Goal: Check status: Check status

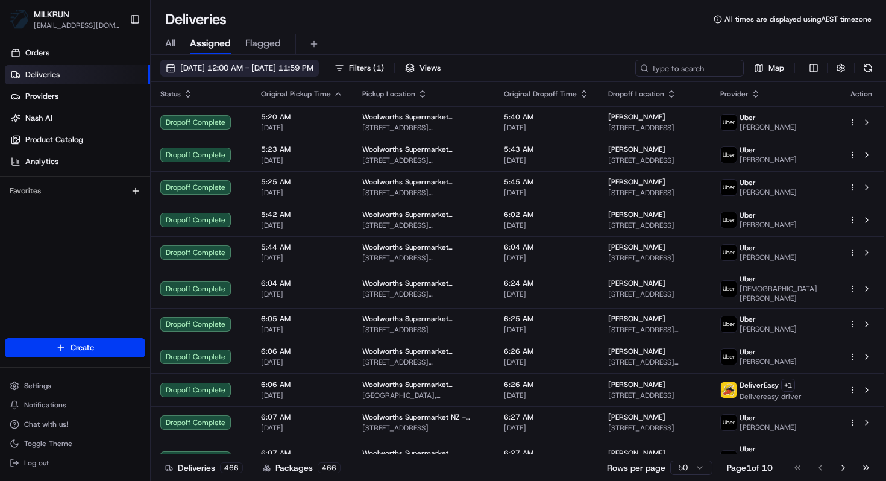
click at [298, 60] on button "21/08/2025 12:00 AM - 21/08/2025 11:59 PM" at bounding box center [239, 68] width 159 height 17
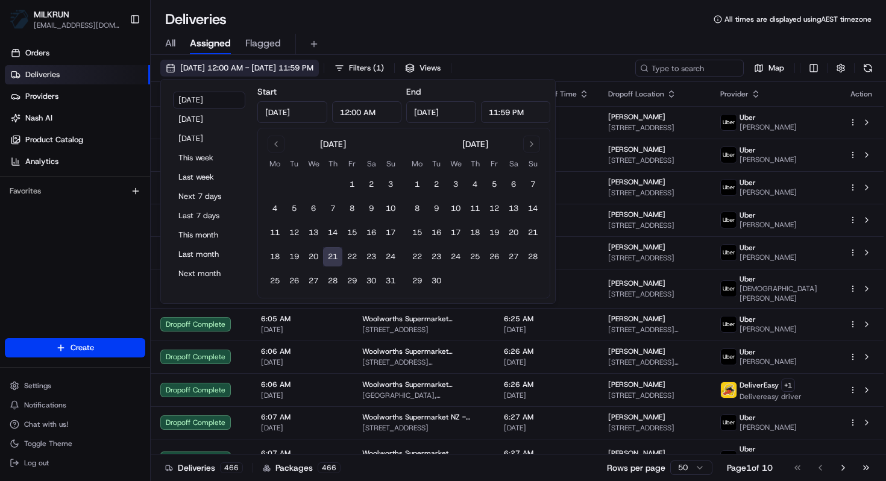
click at [298, 60] on button "21/08/2025 12:00 AM - 21/08/2025 11:59 PM" at bounding box center [239, 68] width 159 height 17
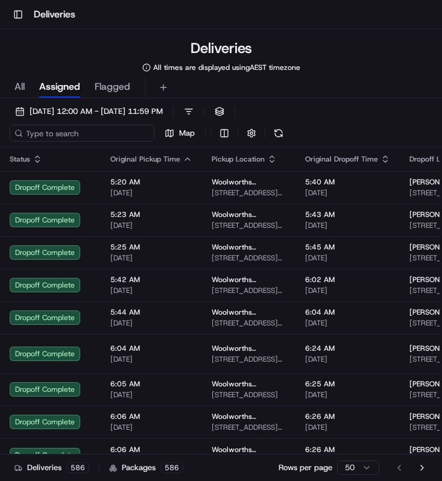
click at [41, 133] on input at bounding box center [82, 133] width 145 height 17
paste input "Taupo South"
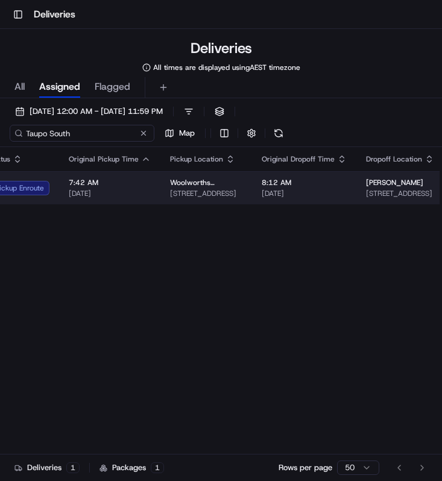
scroll to position [0, 24]
type input "Taupo South"
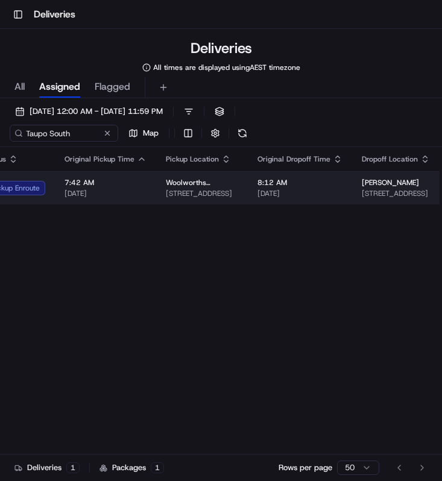
click at [260, 193] on span "21/08/2025" at bounding box center [299, 194] width 85 height 10
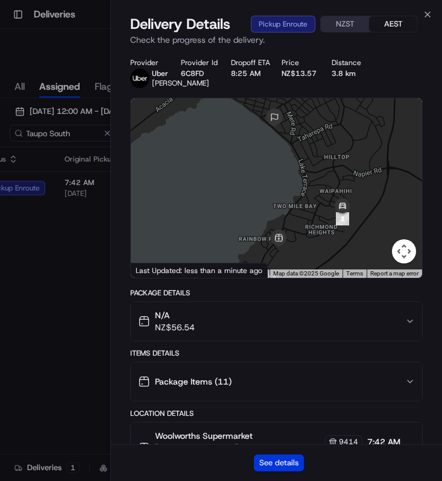
click at [271, 468] on button "See details" at bounding box center [279, 463] width 50 height 17
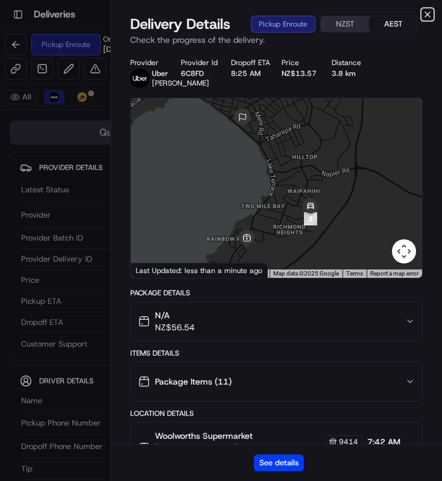
click at [430, 17] on icon "button" at bounding box center [428, 15] width 10 height 10
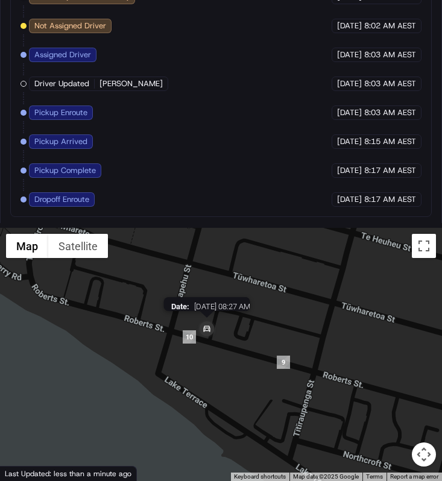
scroll to position [1078, 0]
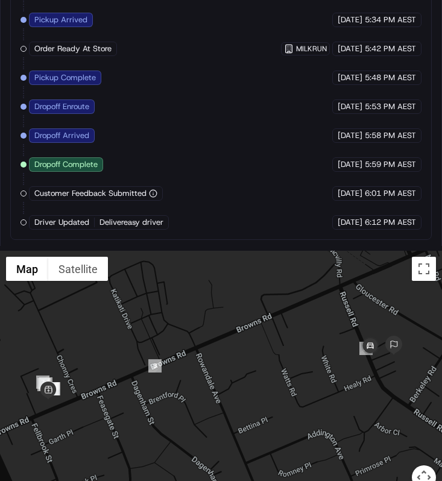
scroll to position [892, 0]
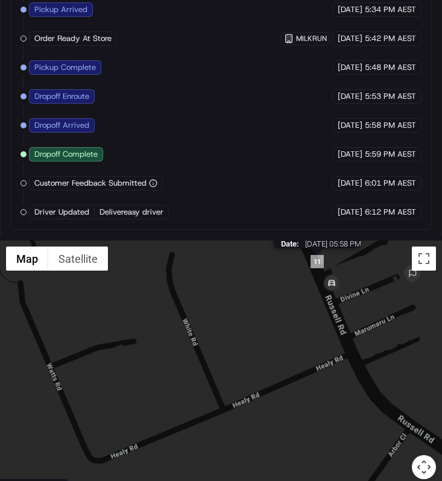
drag, startPoint x: 321, startPoint y: 267, endPoint x: 321, endPoint y: 286, distance: 18.7
click at [321, 277] on div "Status : Dropoff Arrived Date : [DATE] 05:58 PM" at bounding box center [221, 367] width 442 height 253
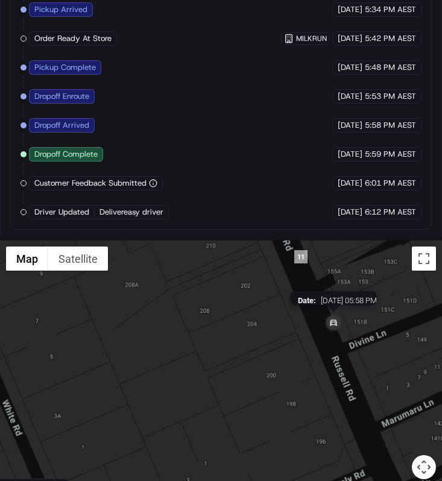
drag, startPoint x: 335, startPoint y: 314, endPoint x: 325, endPoint y: 319, distance: 11.1
click at [326, 319] on img at bounding box center [333, 324] width 24 height 24
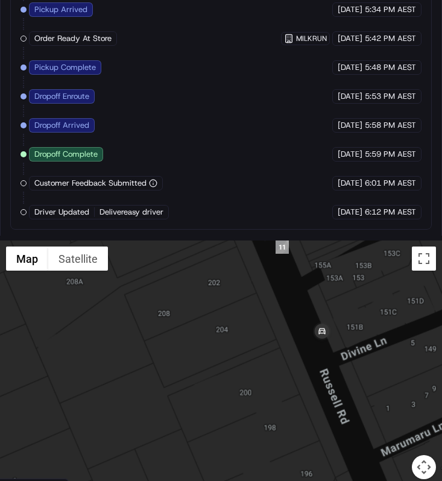
scroll to position [889, 0]
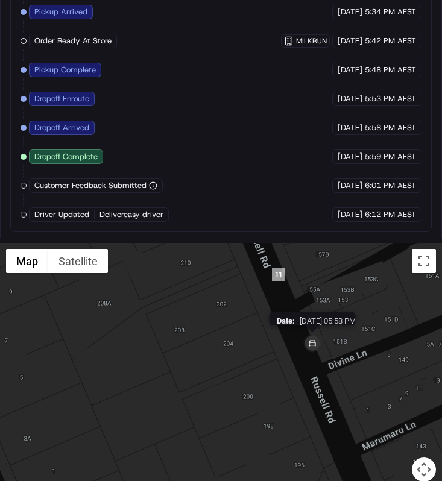
drag, startPoint x: 325, startPoint y: 324, endPoint x: 312, endPoint y: 344, distance: 23.4
click at [312, 343] on img at bounding box center [312, 344] width 24 height 24
